Goal: Task Accomplishment & Management: Manage account settings

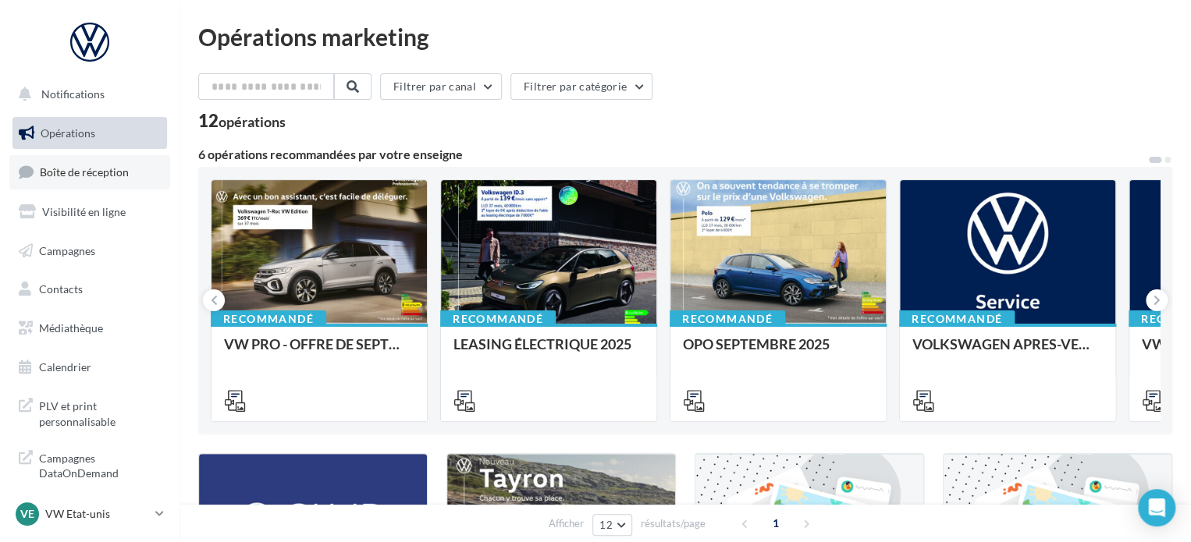
click at [112, 168] on span "Boîte de réception" at bounding box center [84, 171] width 89 height 13
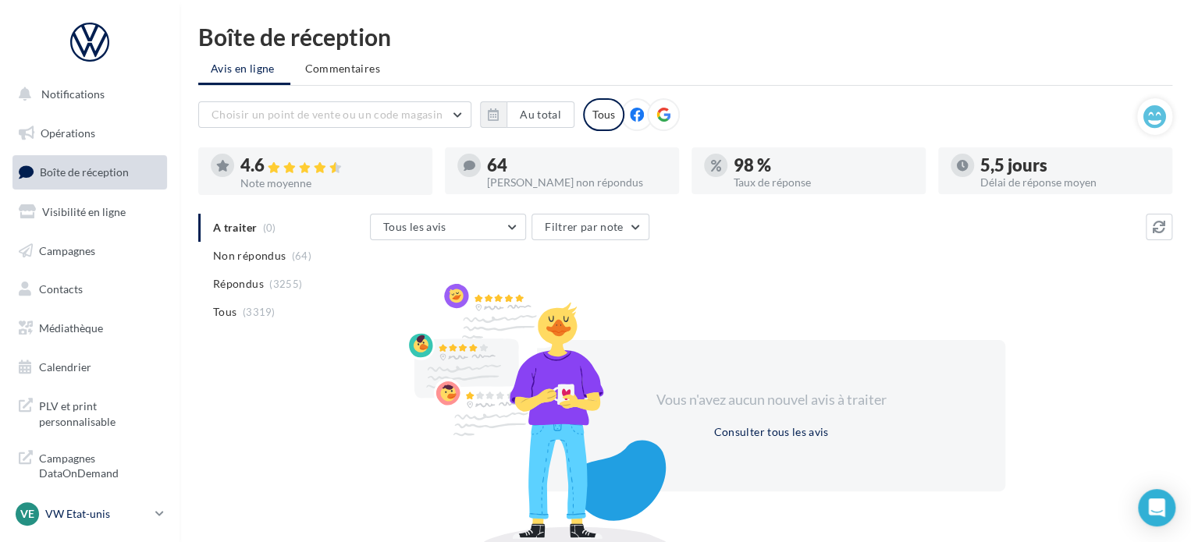
click at [137, 511] on p "VW Etat-unis" at bounding box center [97, 514] width 104 height 16
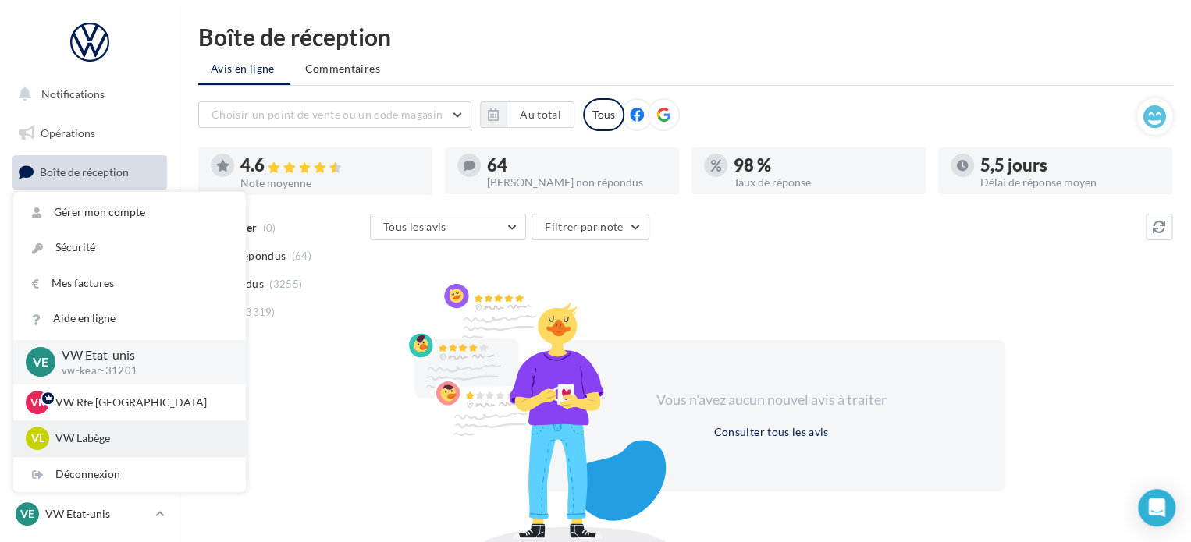
click at [127, 442] on p "VW Labège" at bounding box center [141, 439] width 172 height 16
